Goal: Find specific page/section: Find specific page/section

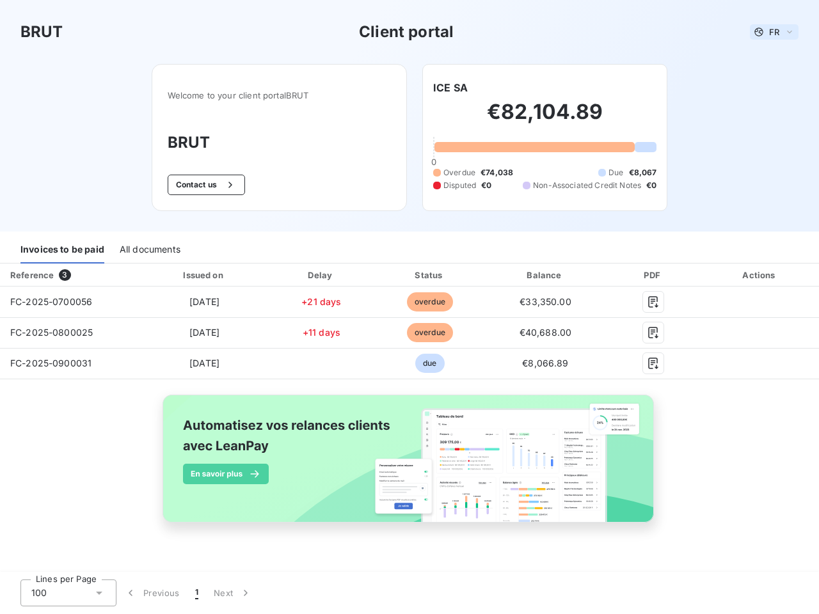
click at [774, 32] on span "FR" at bounding box center [774, 32] width 10 height 10
click at [204, 185] on button "Contact us" at bounding box center [206, 185] width 77 height 20
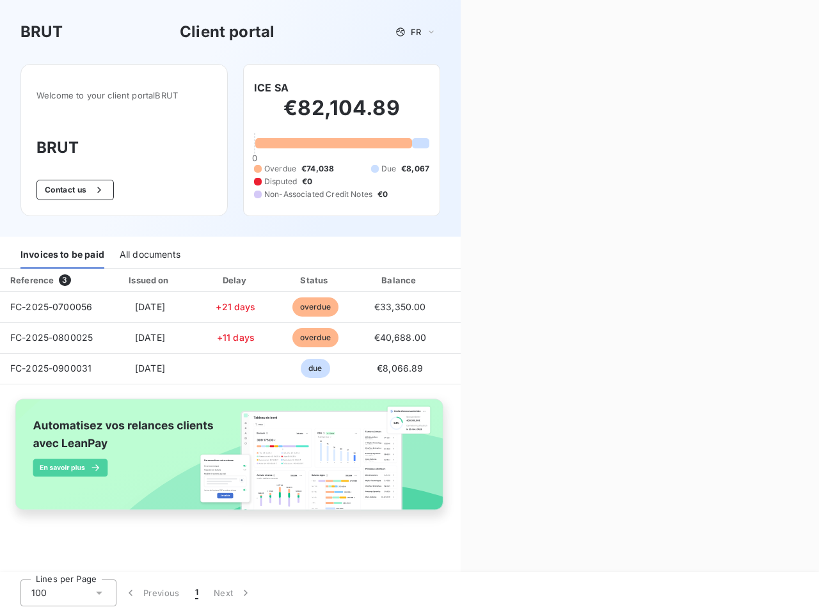
click at [451, 88] on div "Welcome to your client portal BRUT BRUT Contact us ICE SA €82,104.89 0 Overdue …" at bounding box center [230, 150] width 461 height 173
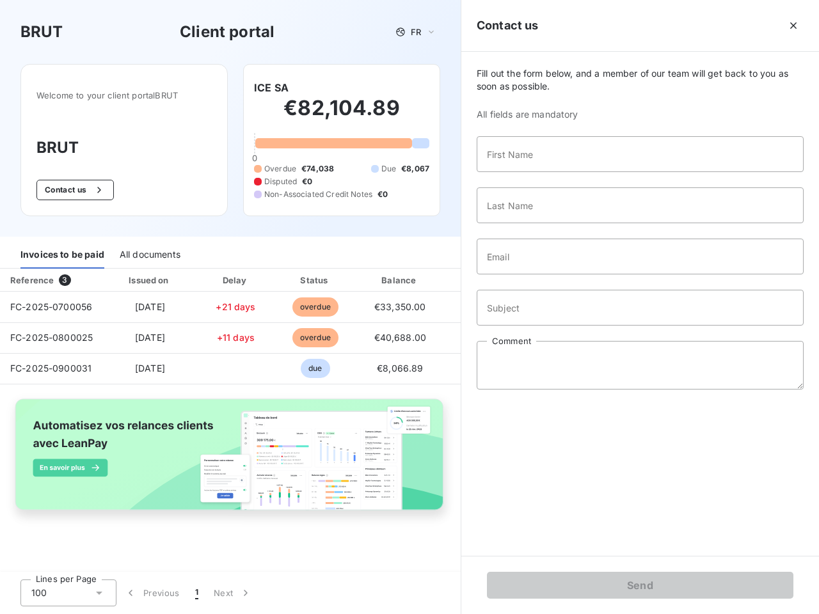
click at [62, 250] on div "Invoices to be paid" at bounding box center [62, 255] width 84 height 27
click at [149, 250] on div "All documents" at bounding box center [150, 255] width 61 height 27
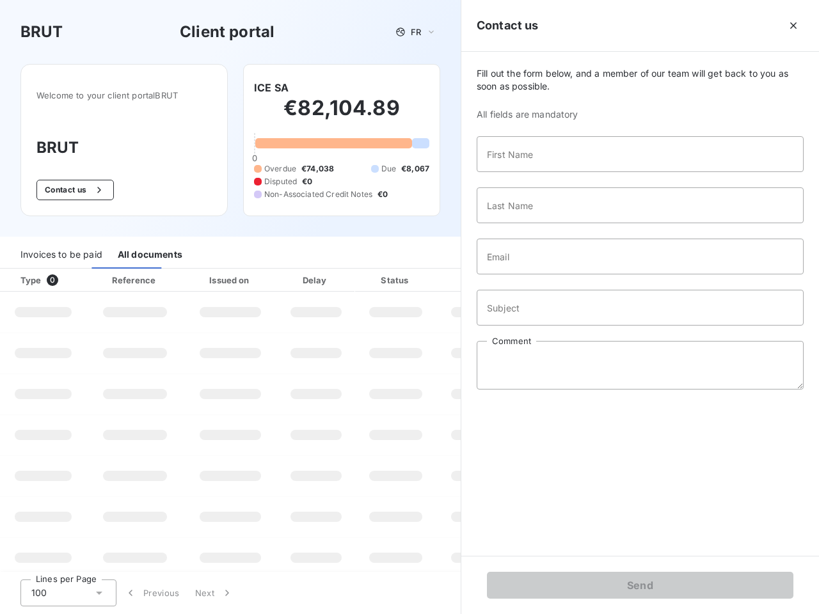
click at [70, 275] on div "Type 0" at bounding box center [48, 280] width 71 height 13
click at [204, 275] on div "Issued on" at bounding box center [230, 280] width 88 height 13
click at [321, 275] on div "Delay" at bounding box center [316, 280] width 73 height 13
click at [429, 275] on div at bounding box center [427, 280] width 13 height 13
click at [545, 275] on div "Fill out the form below, and a member of our team will get back to you as soon …" at bounding box center [640, 304] width 358 height 504
